Goal: Task Accomplishment & Management: Complete application form

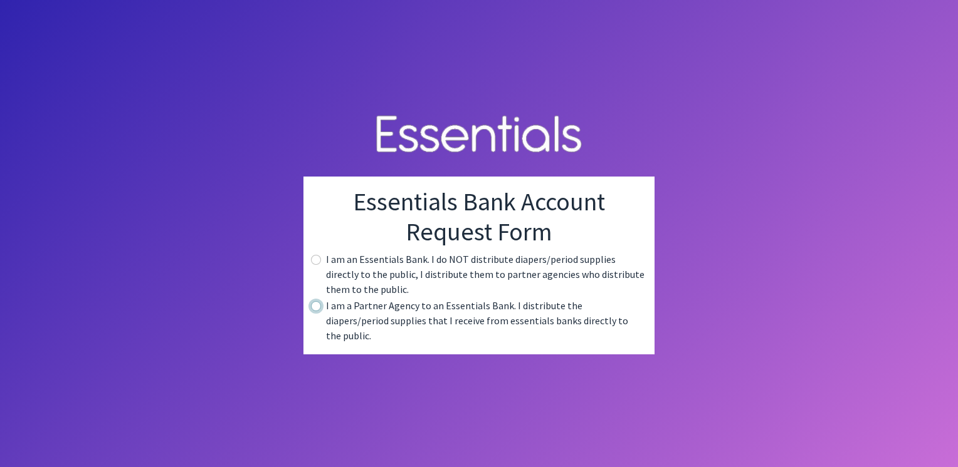
click at [316, 311] on input "radio" at bounding box center [316, 306] width 10 height 10
radio input "true"
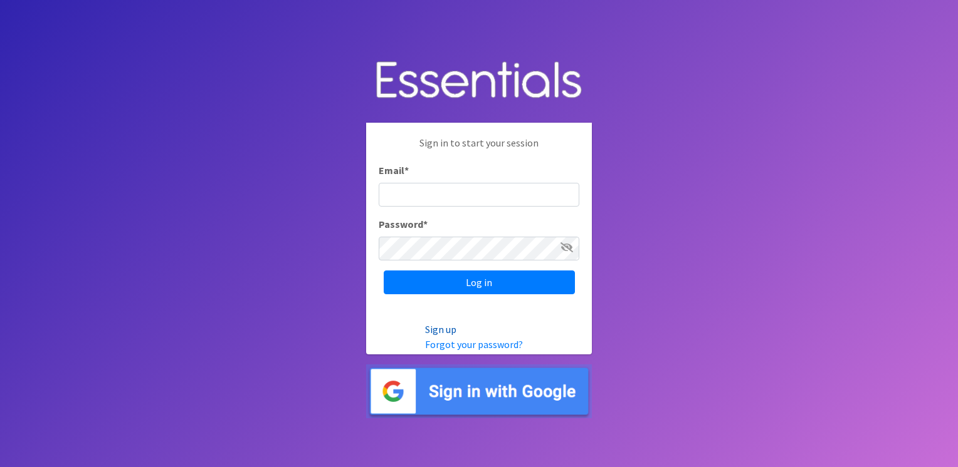
click at [441, 328] on link "Sign up" at bounding box center [440, 329] width 31 height 13
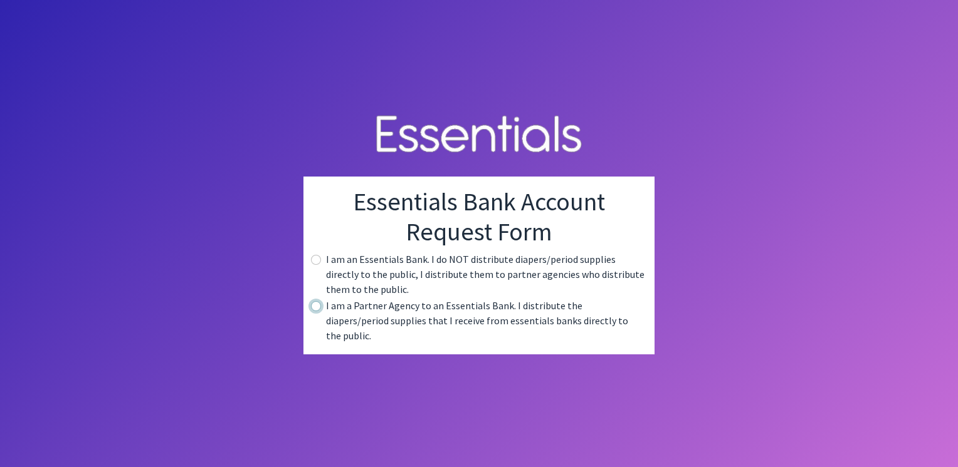
click at [317, 311] on input "radio" at bounding box center [316, 306] width 10 height 10
radio input "true"
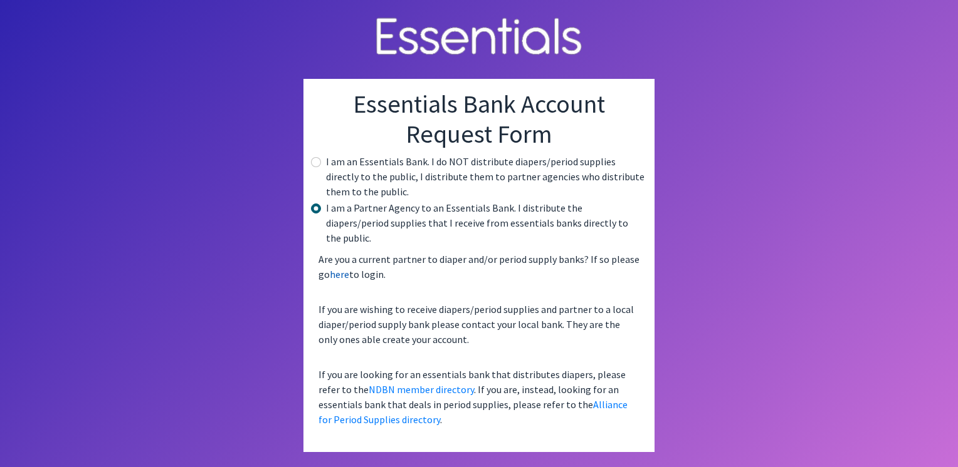
click at [341, 270] on link "here" at bounding box center [339, 274] width 19 height 13
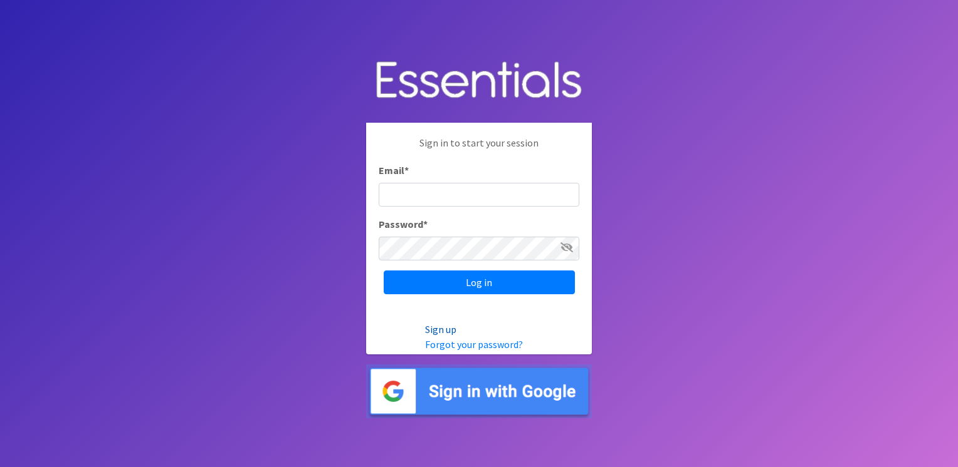
click at [441, 325] on link "Sign up" at bounding box center [440, 329] width 31 height 13
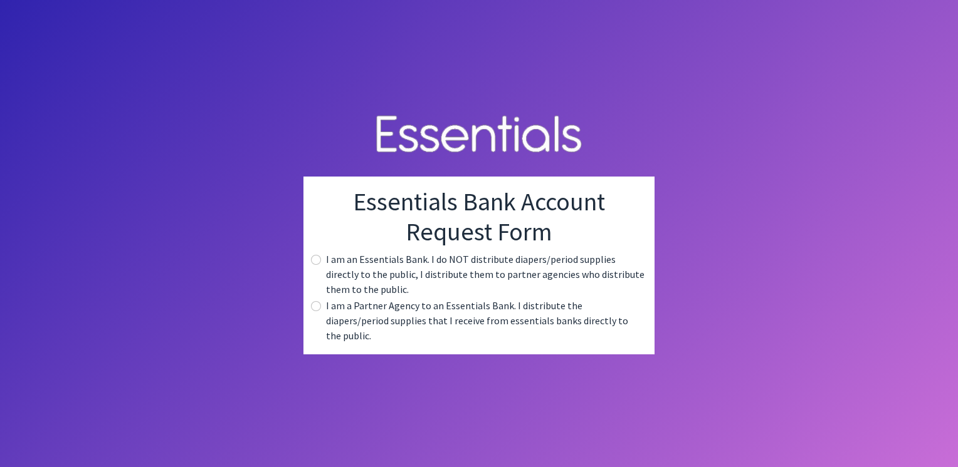
click at [310, 262] on div "Essentials Bank Account Request Form I am an Essentials Bank. I do NOT distribu…" at bounding box center [478, 266] width 351 height 178
click at [313, 265] on input "radio" at bounding box center [316, 260] width 10 height 10
radio input "true"
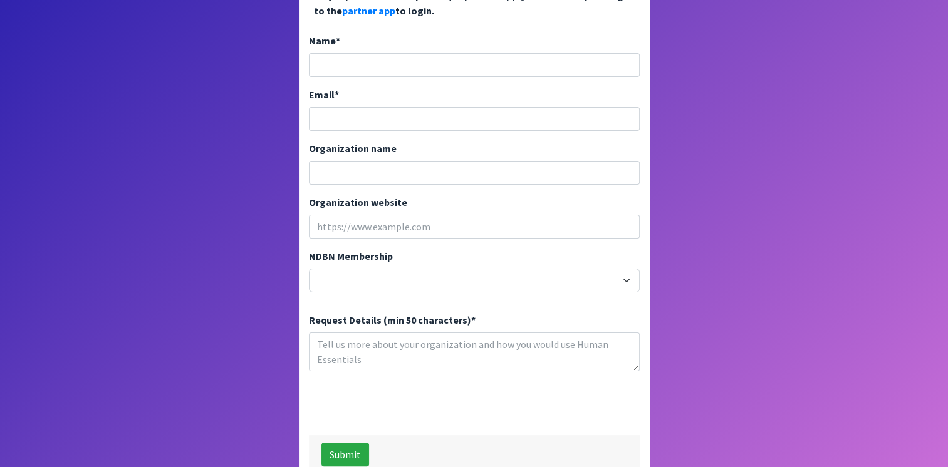
scroll to position [305, 0]
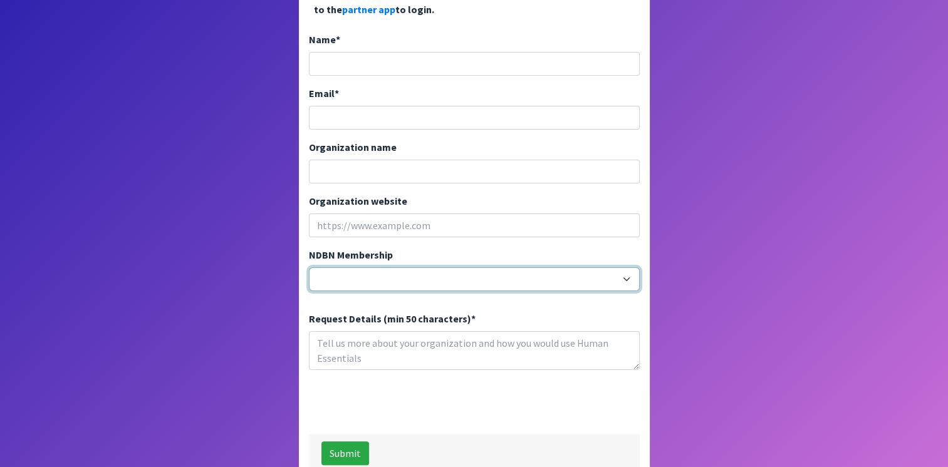
click at [627, 268] on select "20040 - (914) Cares 12001 - A Baby Center 19003 - A Precious Child 21047 - AIO …" at bounding box center [474, 280] width 331 height 24
select select "23013"
click at [309, 268] on select "20040 - (914) Cares 12001 - A Baby Center 19003 - A Precious Child 21047 - AIO …" at bounding box center [474, 280] width 331 height 24
click at [627, 268] on select "20040 - (914) Cares 12001 - A Baby Center 19003 - A Precious Child 21047 - AIO …" at bounding box center [474, 280] width 331 height 24
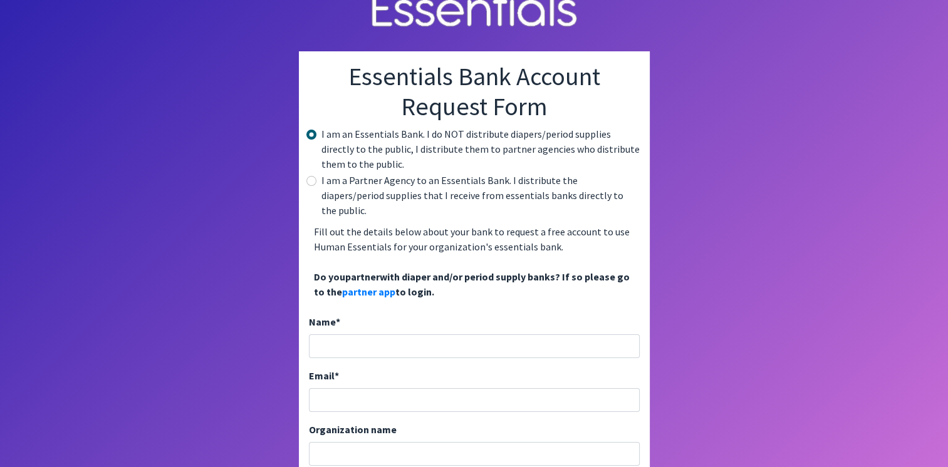
scroll to position [23, 0]
click at [308, 178] on input "radio" at bounding box center [311, 181] width 10 height 10
radio input "true"
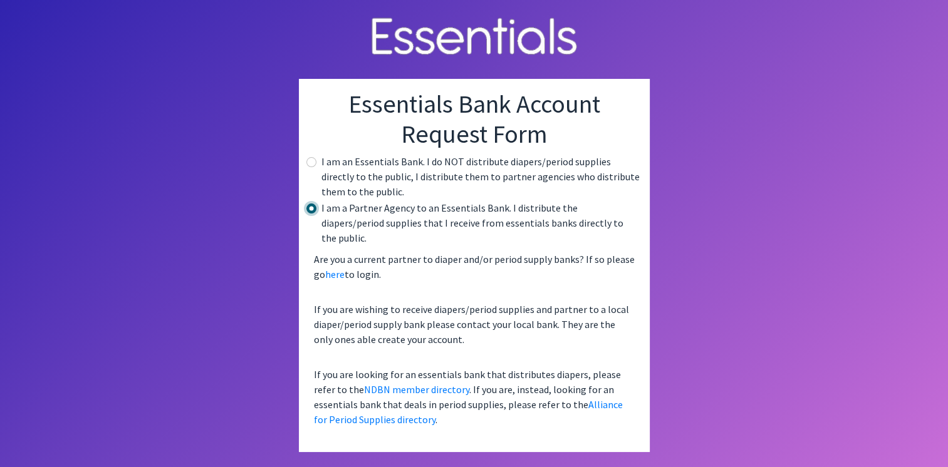
scroll to position [0, 0]
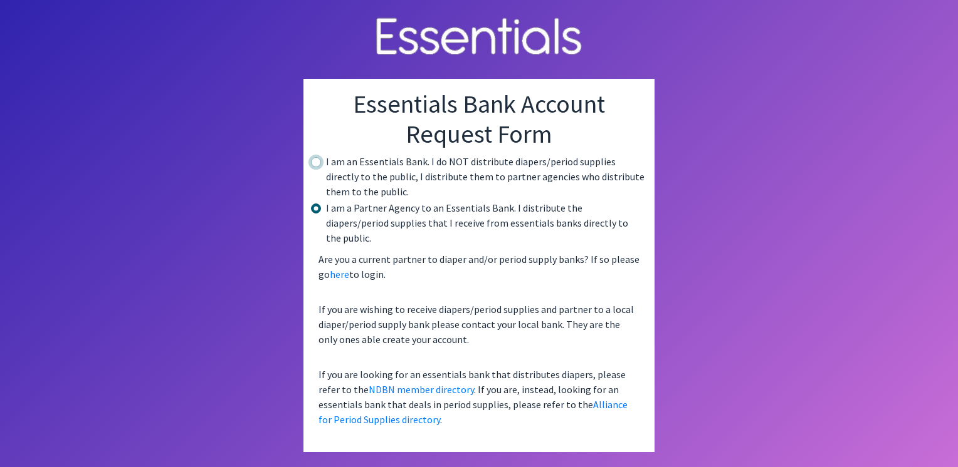
click at [311, 167] on input "radio" at bounding box center [316, 162] width 10 height 10
radio input "true"
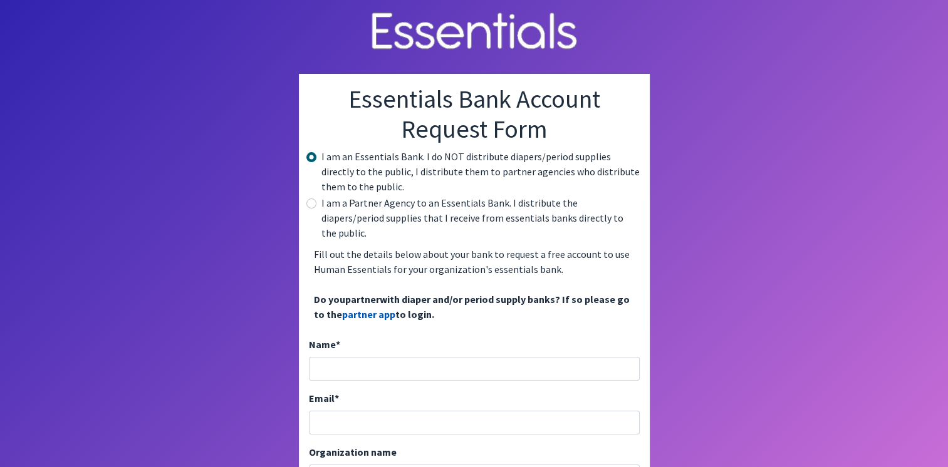
click at [366, 308] on link "partner app" at bounding box center [368, 314] width 53 height 13
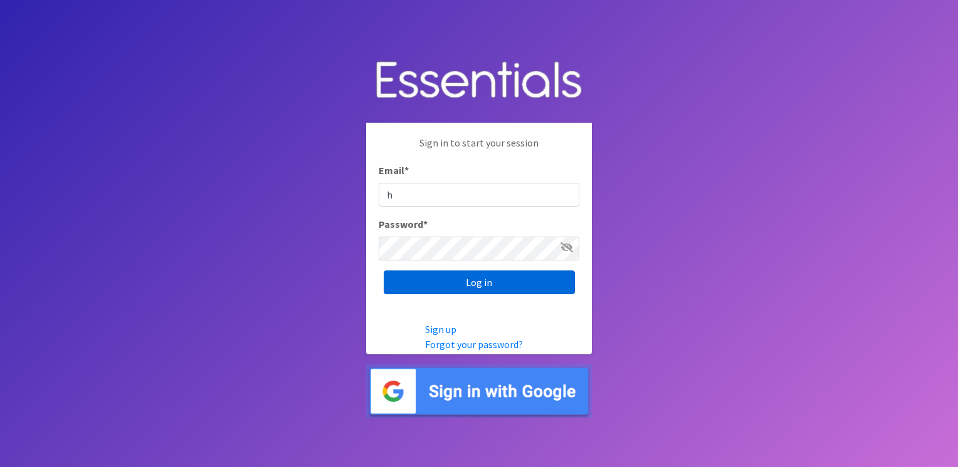
type input "[EMAIL_ADDRESS][PERSON_NAME][DOMAIN_NAME]"
click at [447, 291] on input "Log in" at bounding box center [479, 283] width 191 height 24
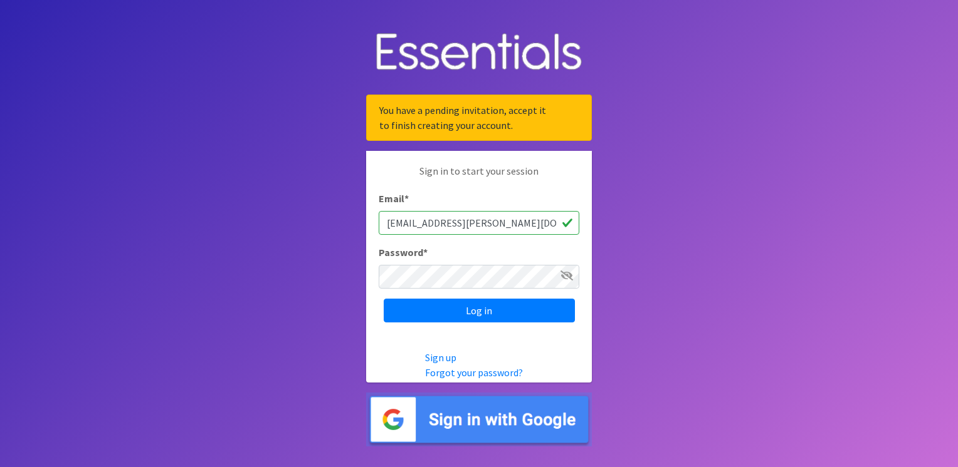
click at [744, 285] on body "You have a pending invitation, accept it to finish creating your account. Sign …" at bounding box center [479, 233] width 958 height 467
